Goal: Information Seeking & Learning: Learn about a topic

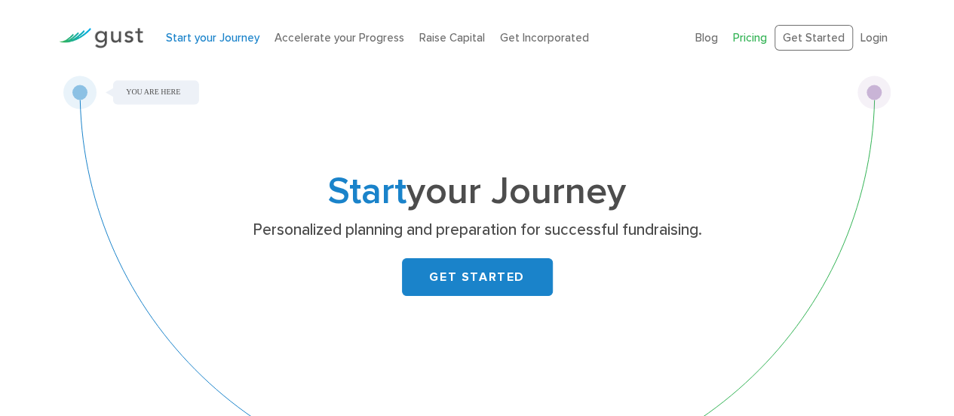
click at [752, 40] on link "Pricing" at bounding box center [750, 38] width 34 height 14
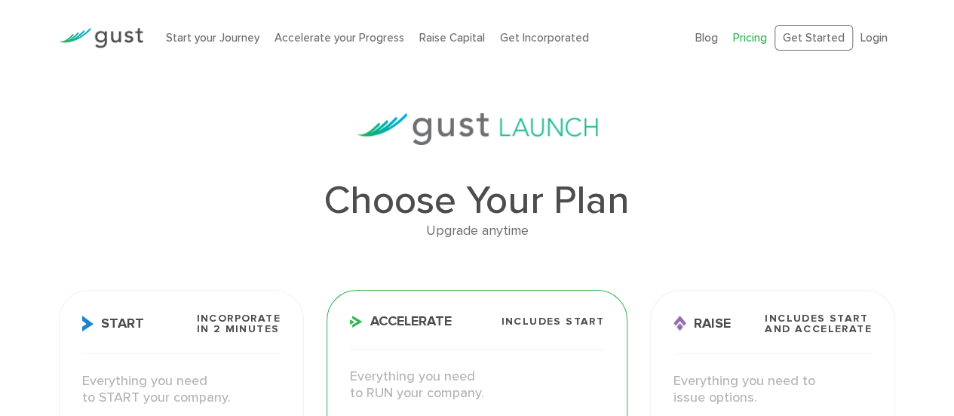
click at [136, 32] on img at bounding box center [101, 38] width 84 height 20
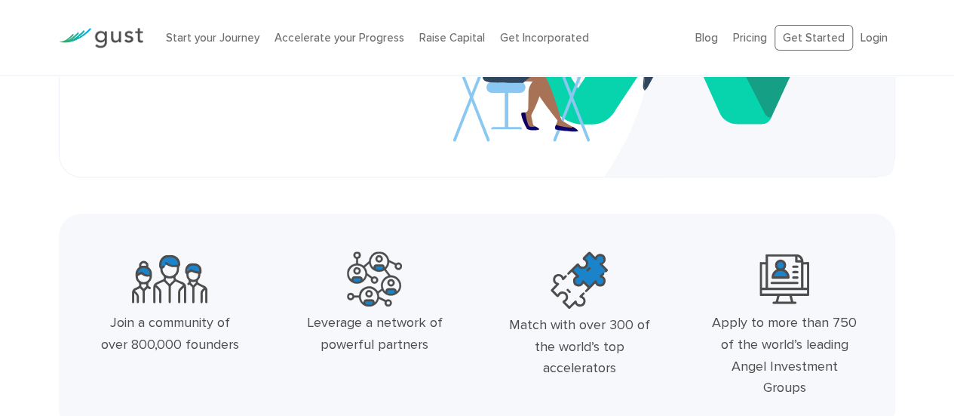
scroll to position [377, 0]
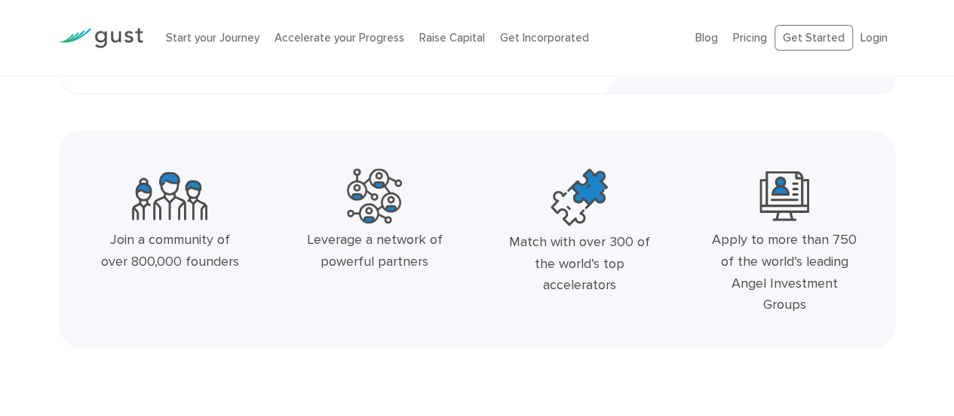
click at [449, 44] on li "Raise Capital" at bounding box center [452, 37] width 66 height 17
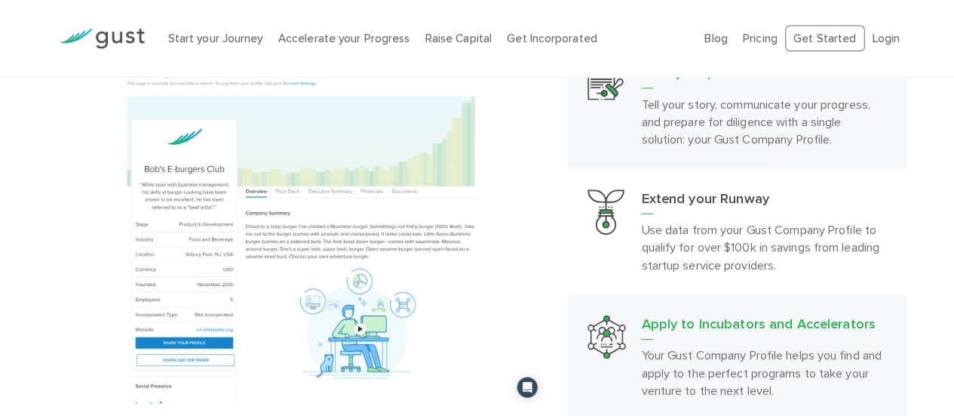
scroll to position [1428, 0]
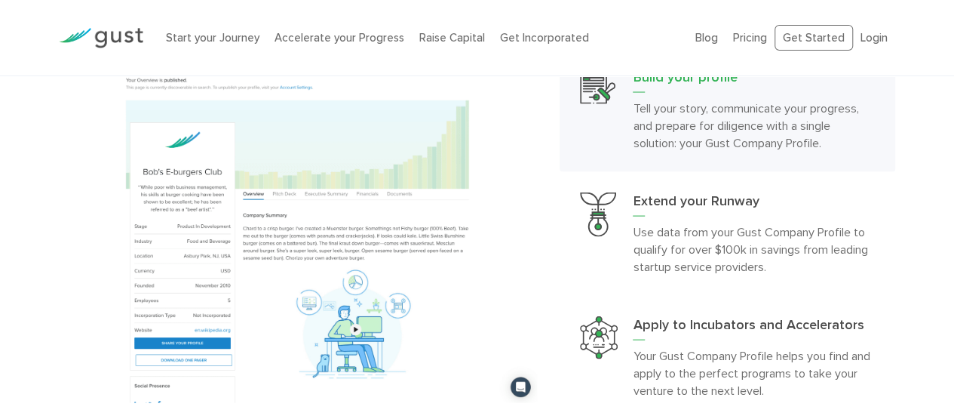
click at [142, 232] on img at bounding box center [298, 218] width 478 height 367
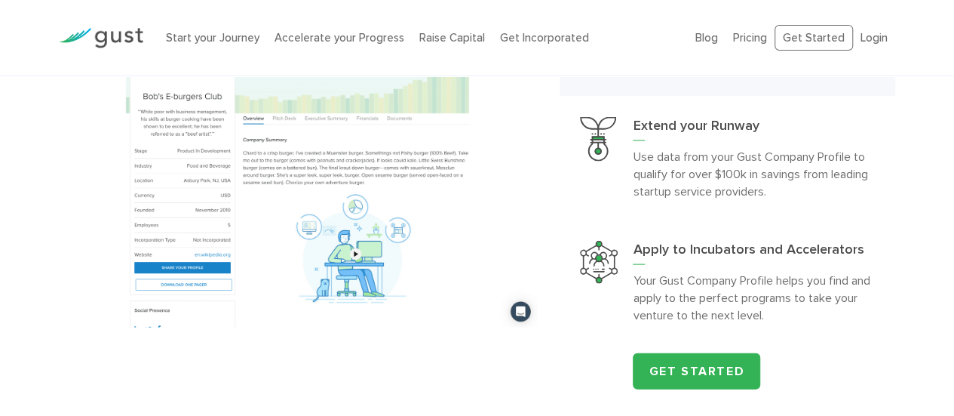
scroll to position [1591, 0]
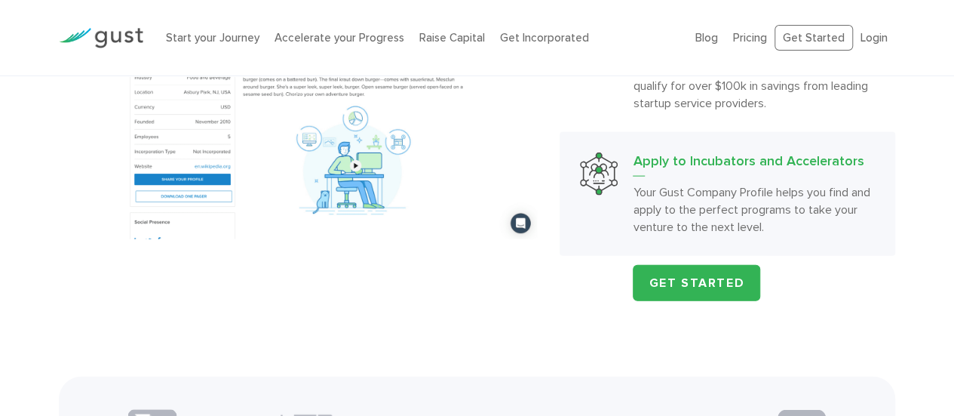
click at [869, 167] on h3 "Apply to Incubators and Accelerators" at bounding box center [753, 164] width 241 height 24
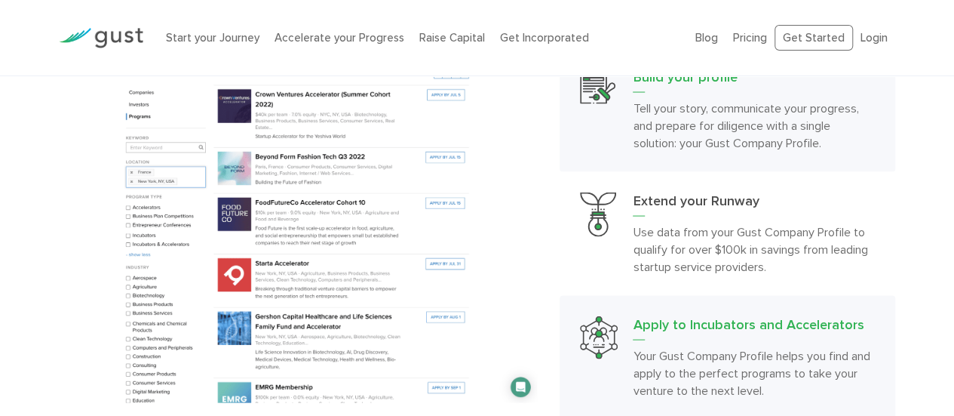
scroll to position [1516, 0]
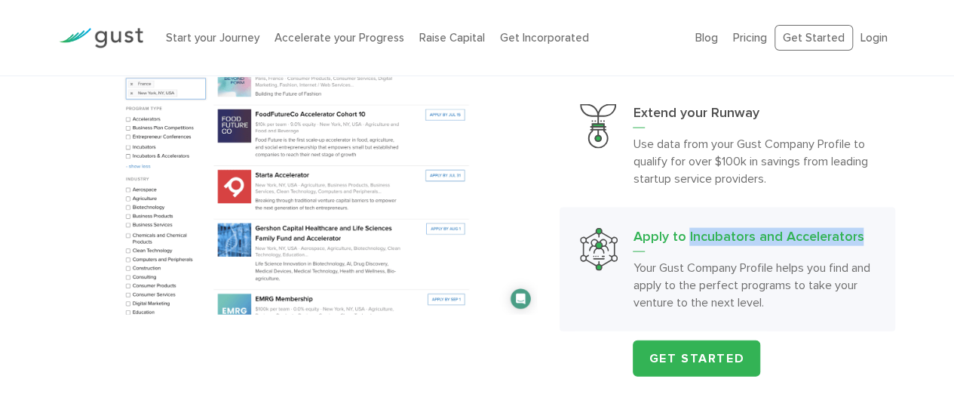
drag, startPoint x: 903, startPoint y: 242, endPoint x: 686, endPoint y: 239, distance: 217.2
click at [686, 239] on div "Accelerate your Progress Build your profile Tell your story, communicate your p…" at bounding box center [726, 131] width 357 height 491
